Goal: Task Accomplishment & Management: Manage account settings

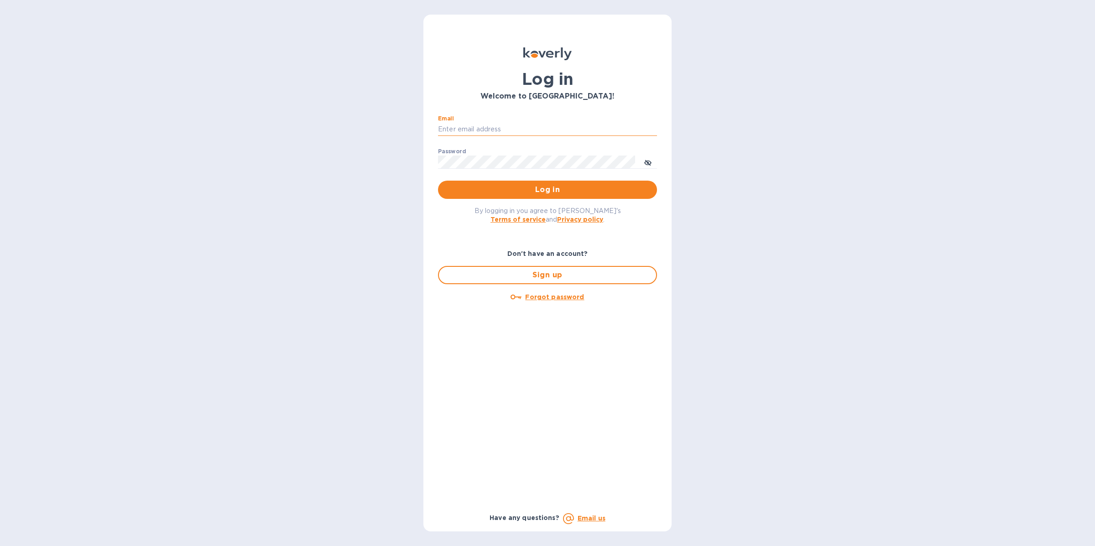
click at [536, 134] on input "Email" at bounding box center [547, 130] width 219 height 14
type input "[EMAIL_ADDRESS][DOMAIN_NAME]"
click at [516, 190] on span "Log in" at bounding box center [547, 189] width 204 height 11
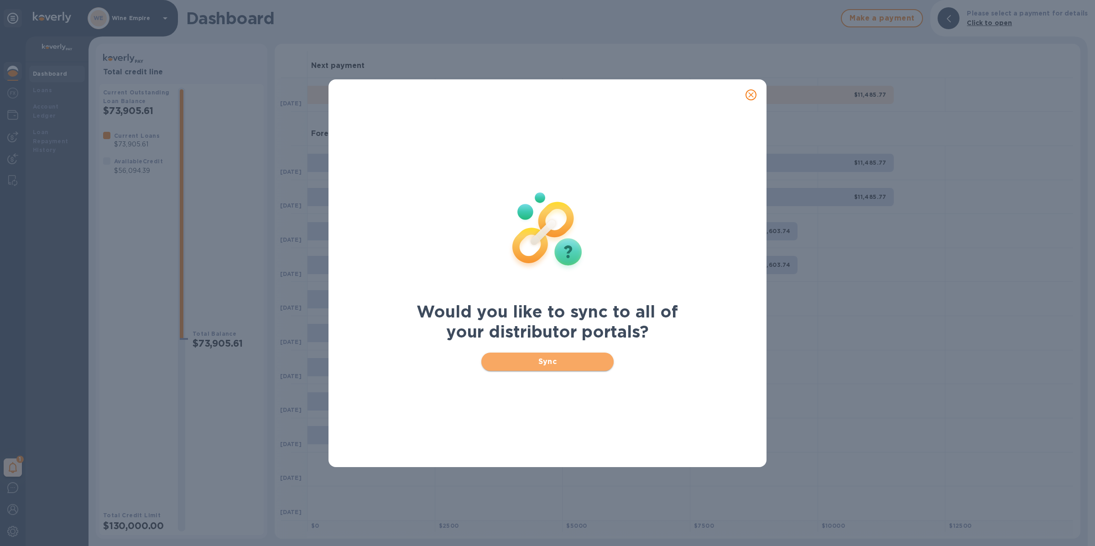
click at [552, 362] on span "Sync" at bounding box center [548, 361] width 118 height 11
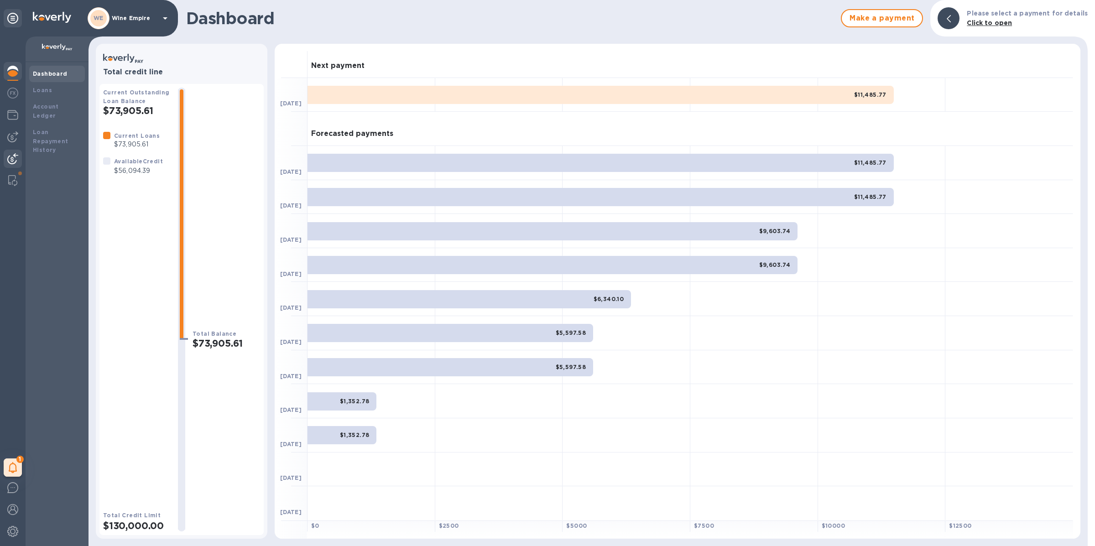
click at [16, 157] on img at bounding box center [12, 158] width 11 height 11
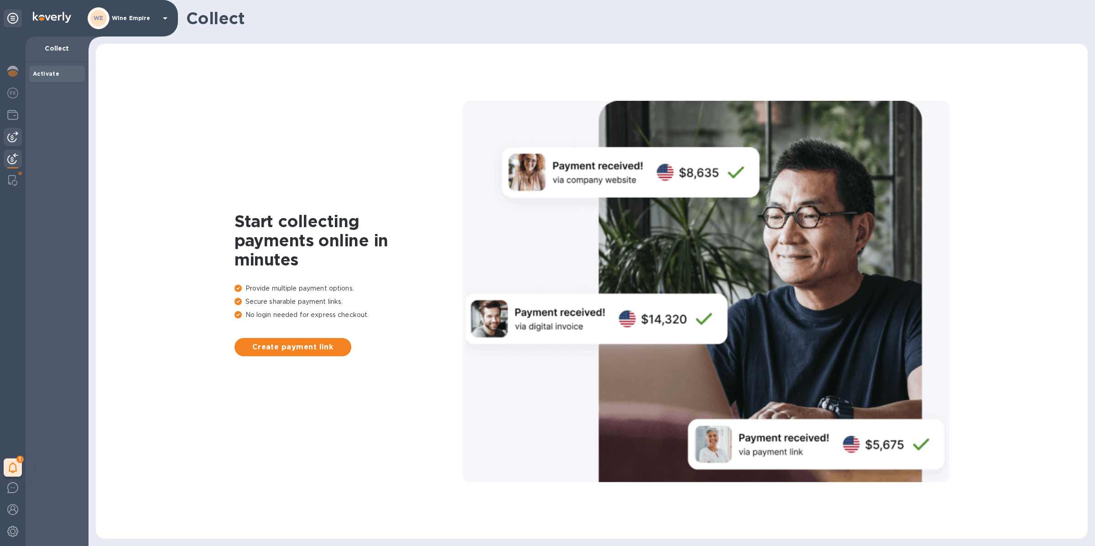
click at [7, 143] on div at bounding box center [13, 137] width 18 height 18
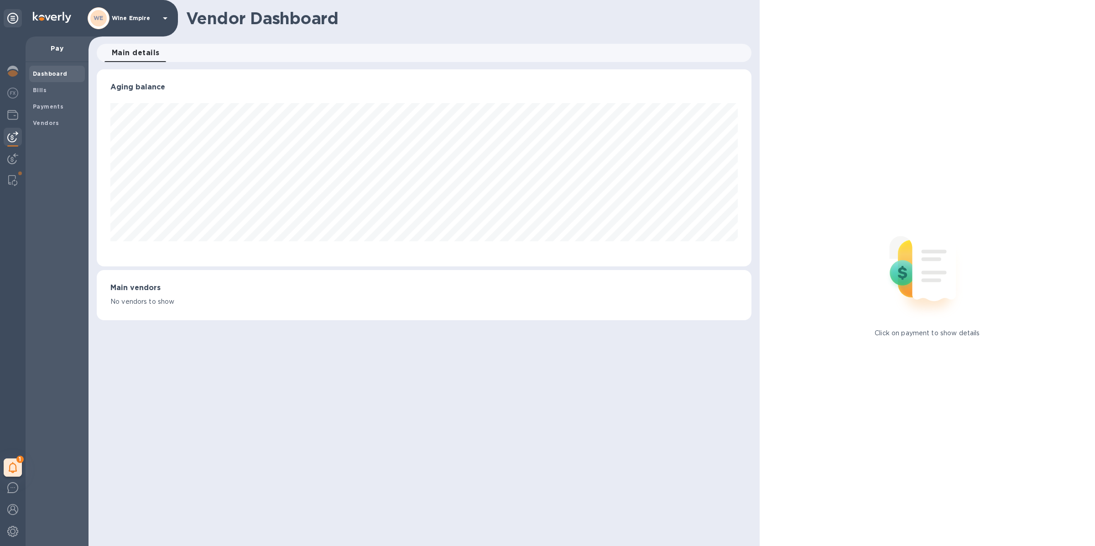
scroll to position [197, 655]
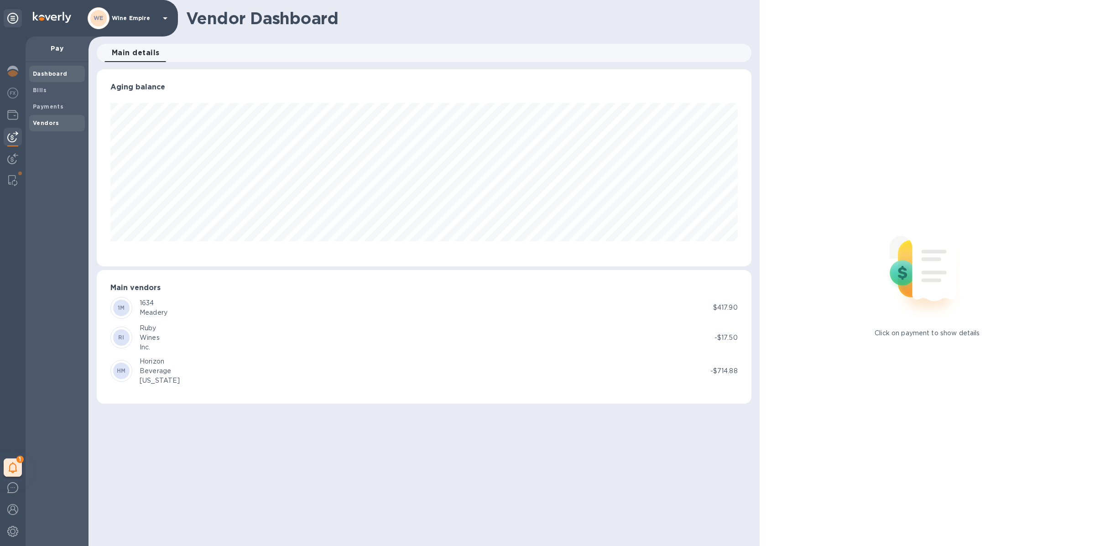
drag, startPoint x: 52, startPoint y: 120, endPoint x: 70, endPoint y: 118, distance: 18.8
click at [52, 120] on b "Vendors" at bounding box center [46, 123] width 26 height 7
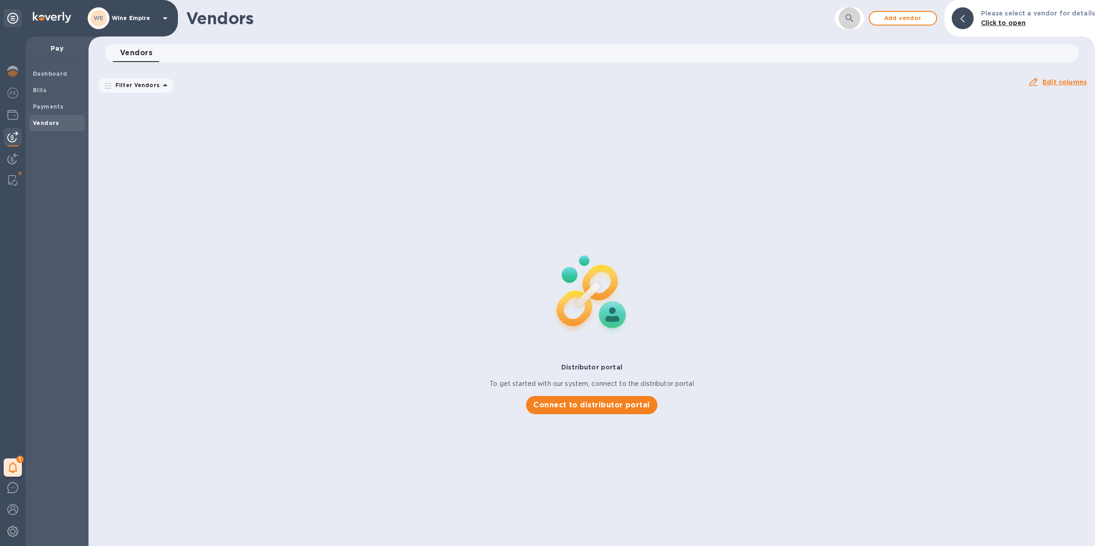
click at [855, 16] on icon "button" at bounding box center [849, 18] width 11 height 11
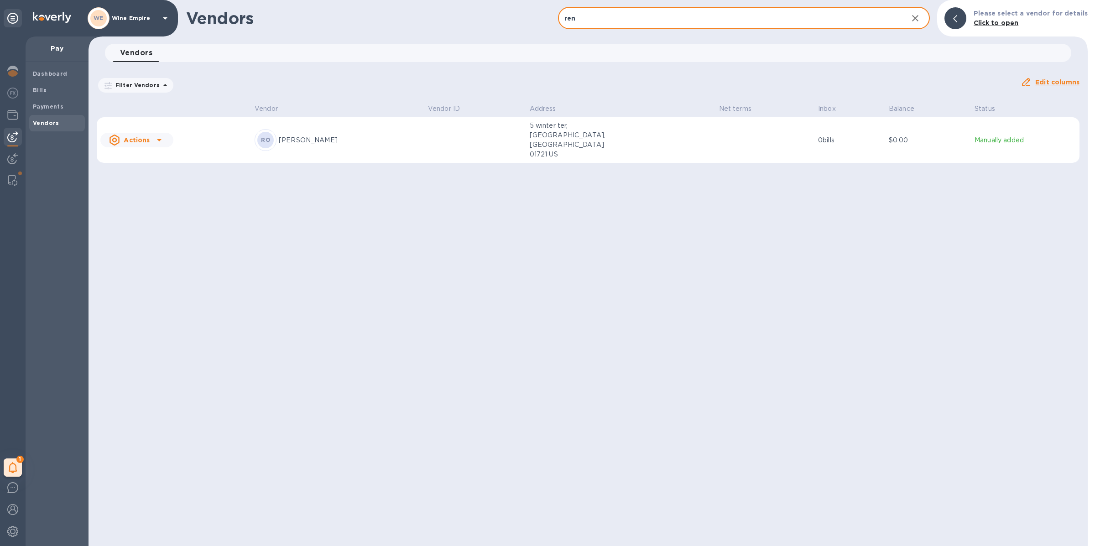
type input "ren"
click at [411, 136] on p "[PERSON_NAME]" at bounding box center [350, 141] width 142 height 10
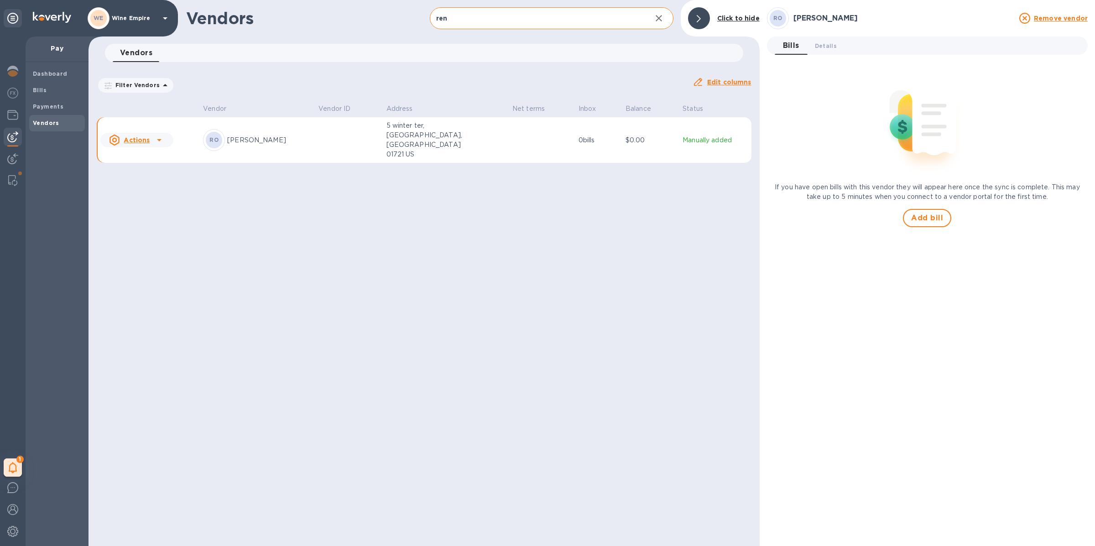
click at [925, 230] on div "RO [PERSON_NAME] Remove vendor Bills 0 Details 0 If you have open bills with th…" at bounding box center [927, 273] width 321 height 532
click at [924, 222] on span "Add bill" at bounding box center [927, 218] width 32 height 11
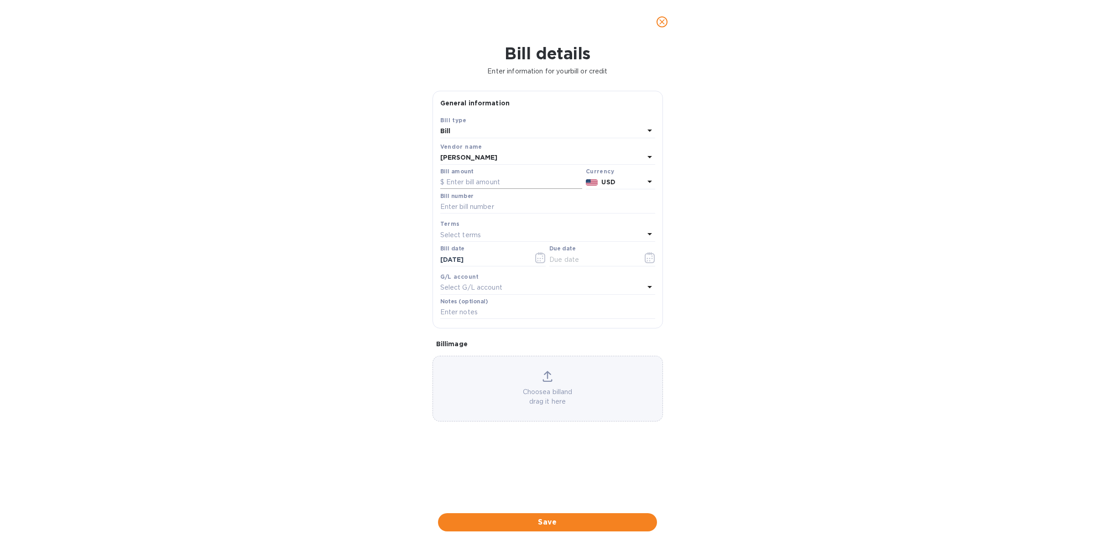
click at [489, 178] on input "text" at bounding box center [511, 183] width 142 height 14
type input "3,000"
click at [488, 205] on input "text" at bounding box center [547, 207] width 215 height 14
type input "[DATE]"
click at [652, 262] on icon "button" at bounding box center [650, 257] width 10 height 11
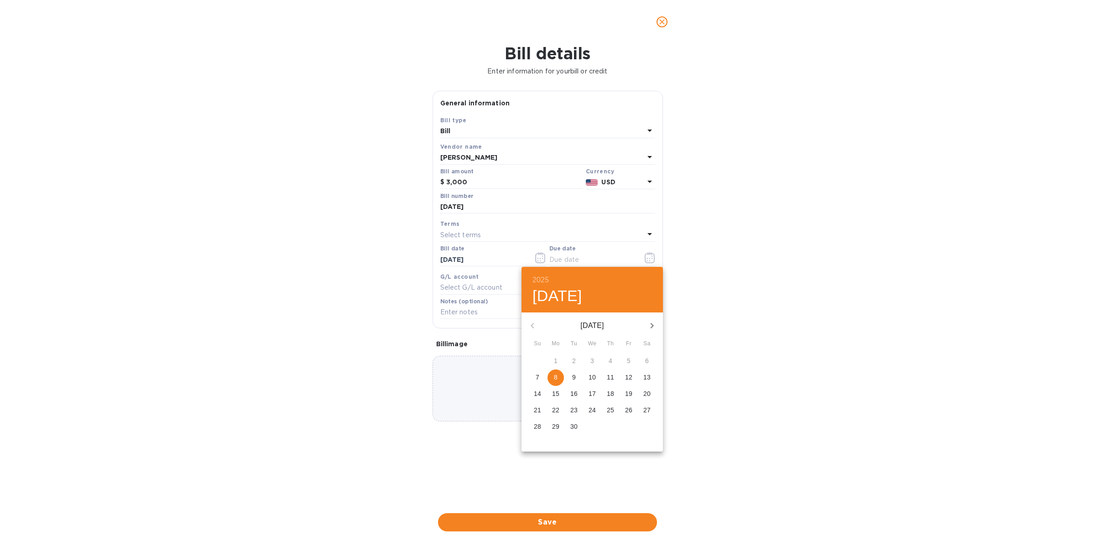
click at [558, 378] on span "8" at bounding box center [555, 377] width 16 height 9
type input "[DATE]"
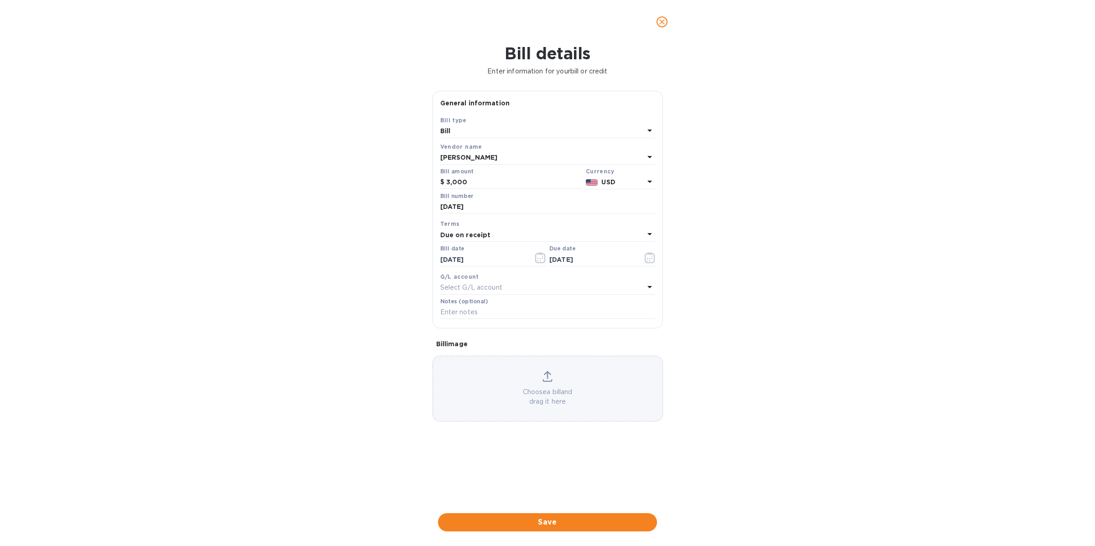
click at [489, 281] on div "Select G/L account" at bounding box center [542, 287] width 204 height 13
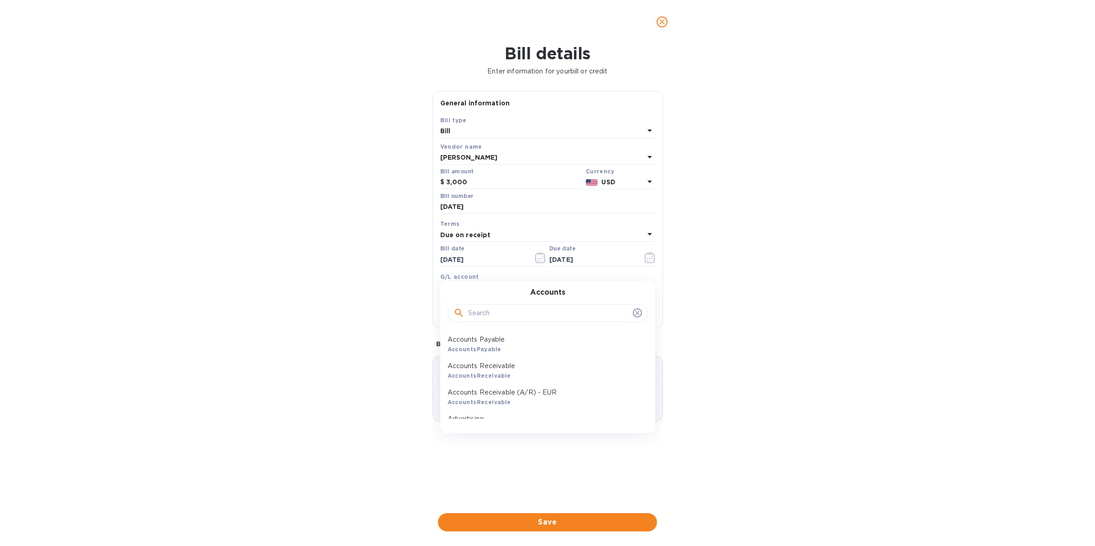
click at [506, 313] on input "text" at bounding box center [548, 314] width 161 height 14
type input "inde"
click at [501, 336] on p "Independent Contractor" at bounding box center [544, 340] width 193 height 10
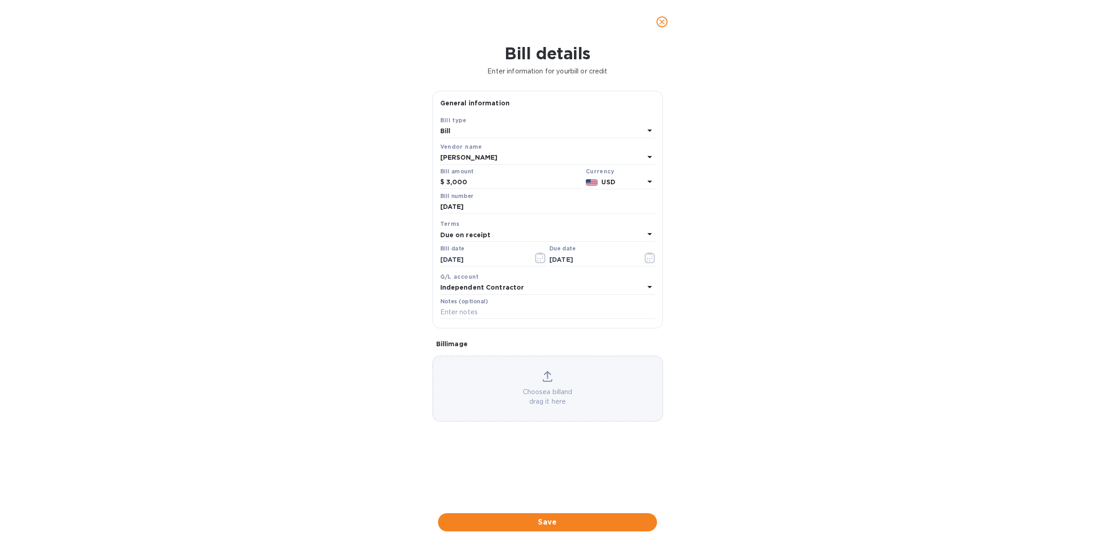
click at [568, 519] on span "Save" at bounding box center [547, 522] width 204 height 11
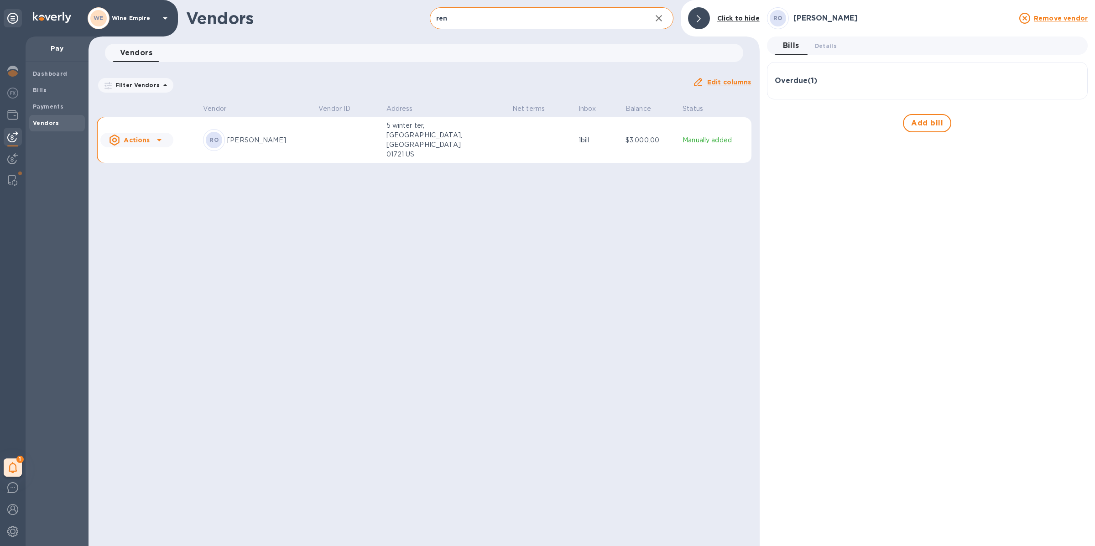
click at [163, 135] on icon at bounding box center [159, 140] width 11 height 11
drag, startPoint x: 235, startPoint y: 191, endPoint x: 90, endPoint y: 130, distance: 157.9
click at [227, 187] on div at bounding box center [547, 273] width 1095 height 546
click at [44, 90] on b "Bills" at bounding box center [40, 90] width 14 height 7
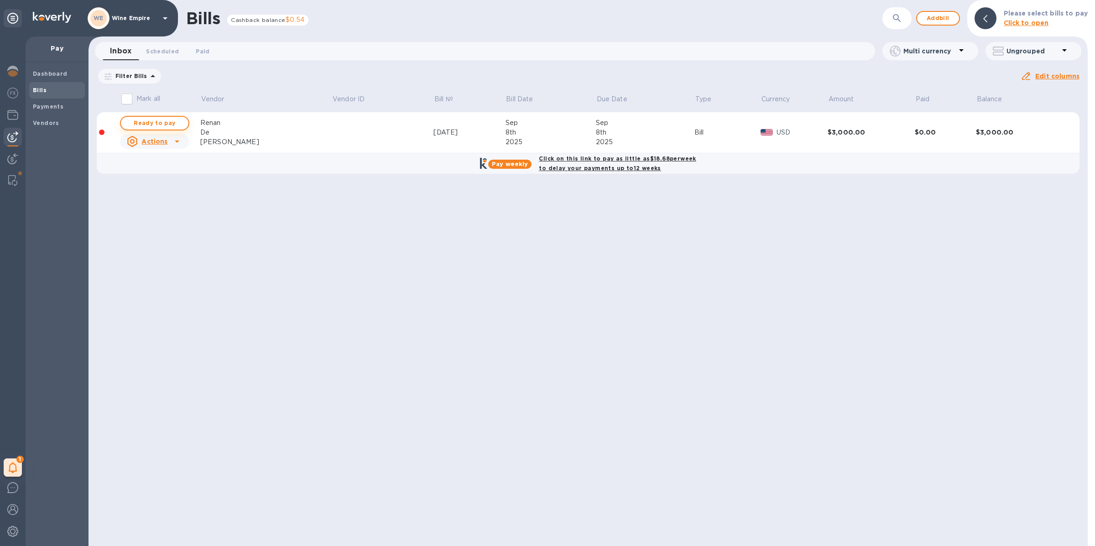
click at [166, 124] on span "Ready to pay" at bounding box center [154, 123] width 53 height 11
checkbox input "true"
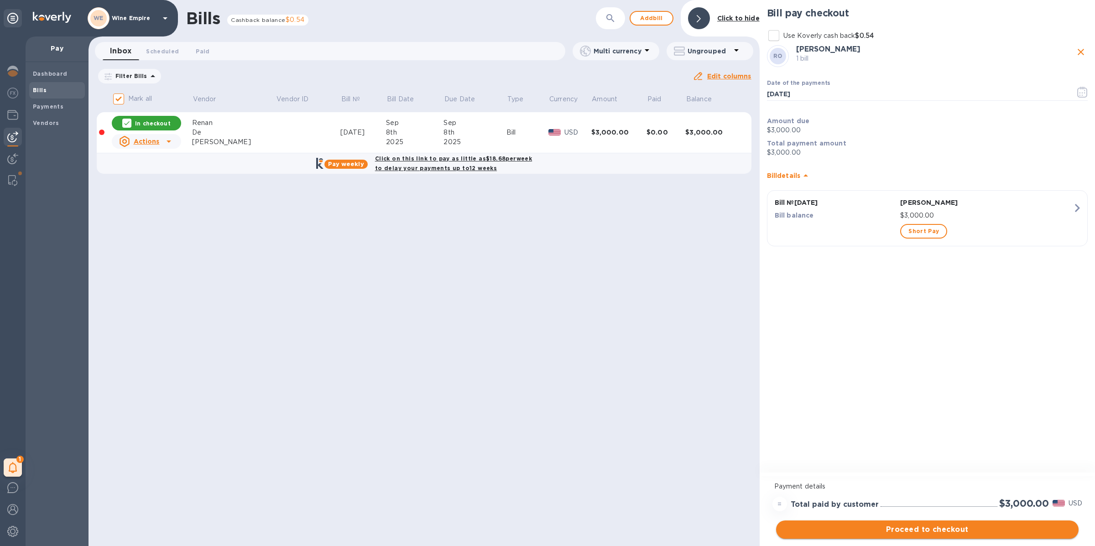
click at [930, 527] on span "Proceed to checkout" at bounding box center [927, 529] width 288 height 11
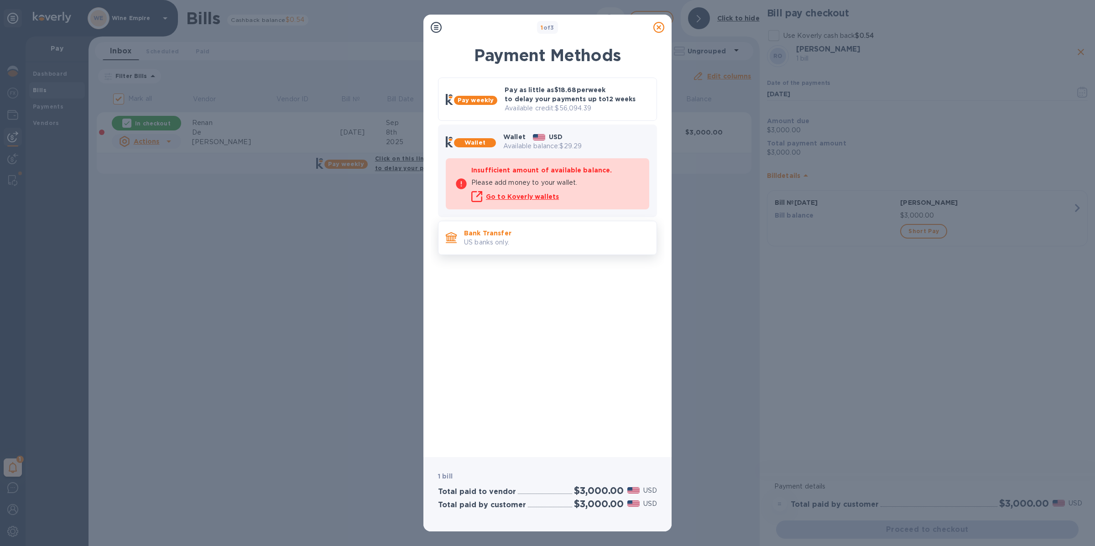
click at [520, 232] on p "Bank Transfer" at bounding box center [556, 233] width 185 height 9
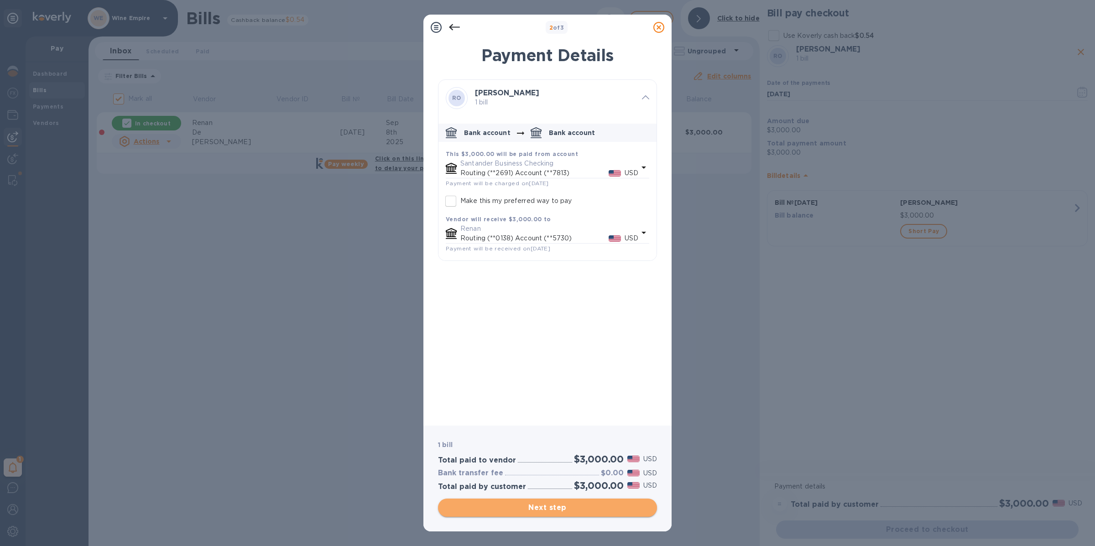
click at [553, 506] on span "Next step" at bounding box center [547, 507] width 204 height 11
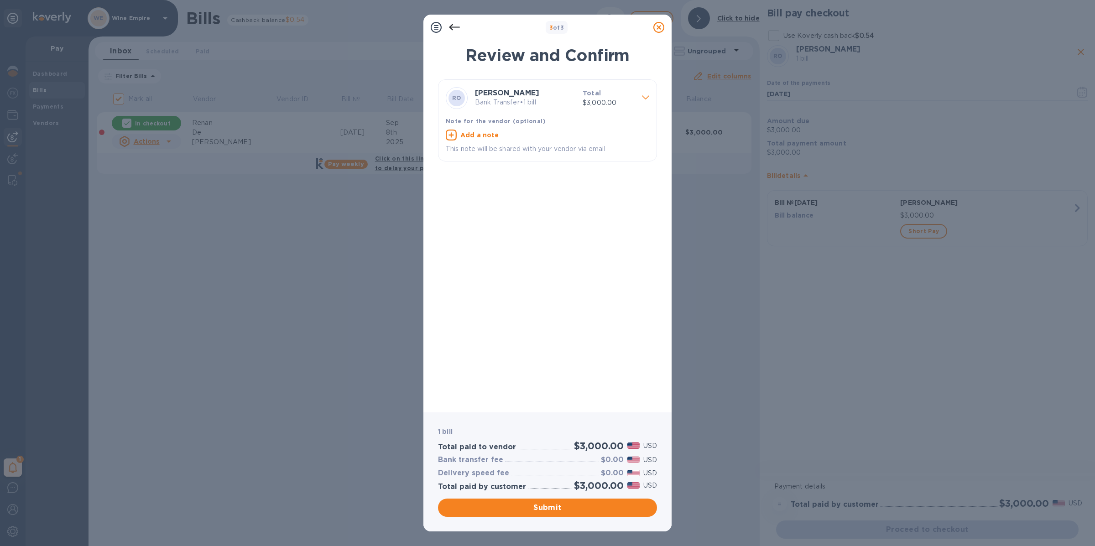
click at [475, 134] on u "Add a note" at bounding box center [479, 134] width 39 height 7
click at [478, 139] on textarea at bounding box center [540, 136] width 189 height 8
type textarea "August"
click at [559, 503] on span "Submit" at bounding box center [547, 507] width 204 height 11
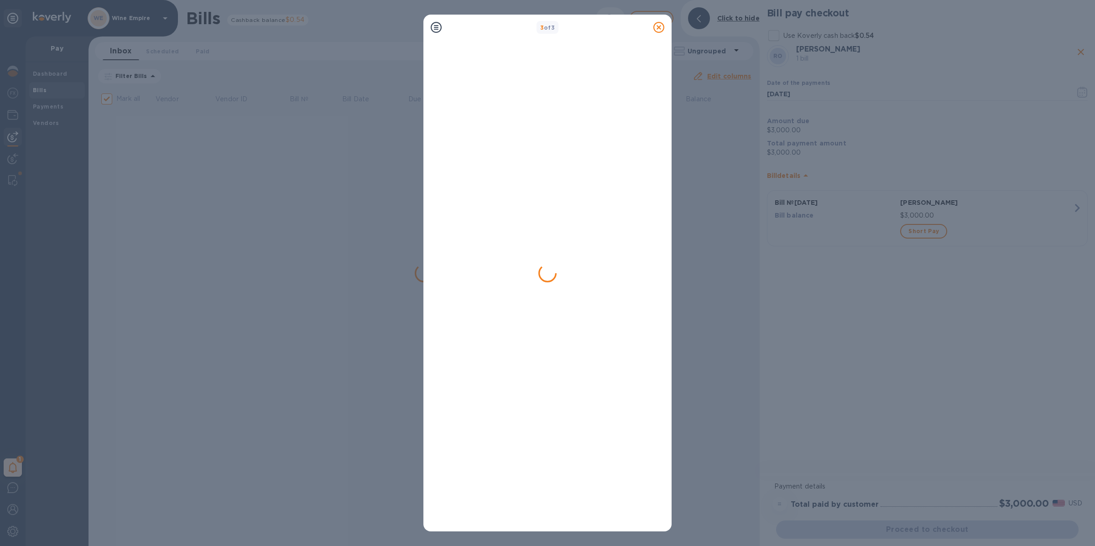
checkbox input "false"
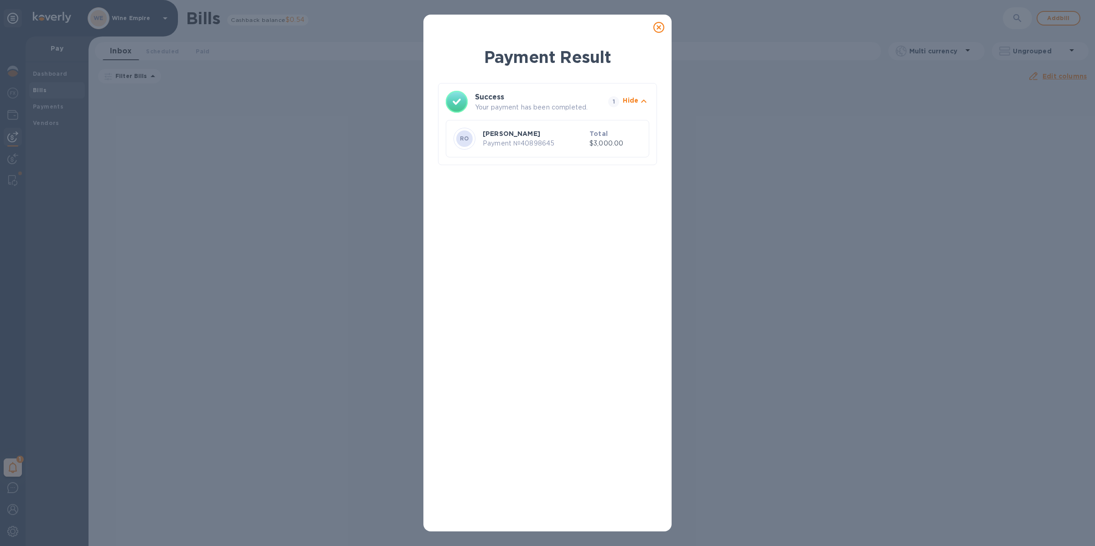
click at [659, 24] on icon at bounding box center [658, 27] width 11 height 11
